Goal: Information Seeking & Learning: Learn about a topic

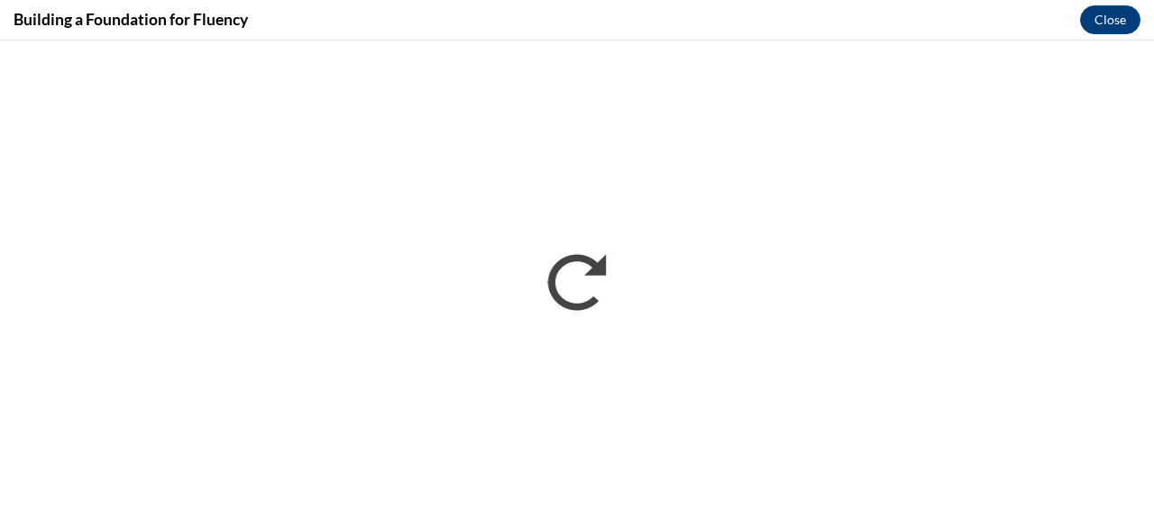
scroll to position [1422, 0]
